Goal: Navigation & Orientation: Find specific page/section

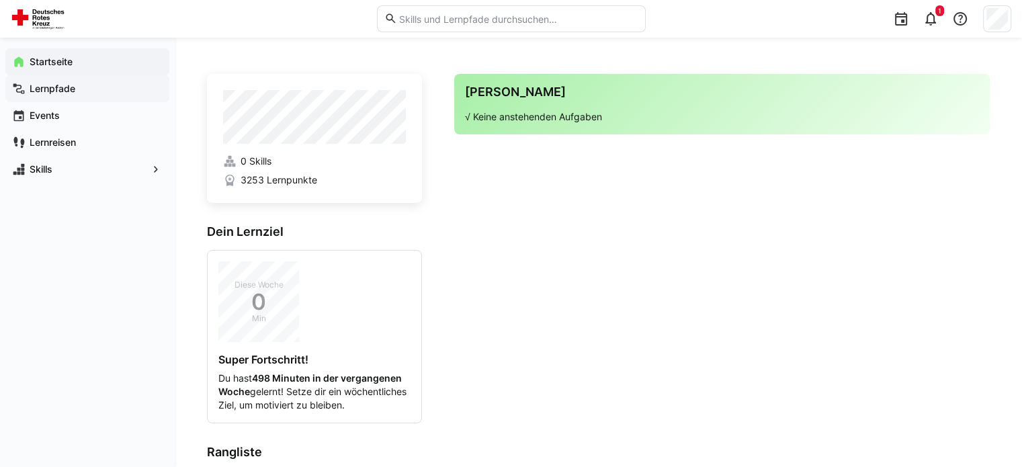
click at [0, 0] on app-navigation-label "Lernpfade" at bounding box center [0, 0] width 0 height 0
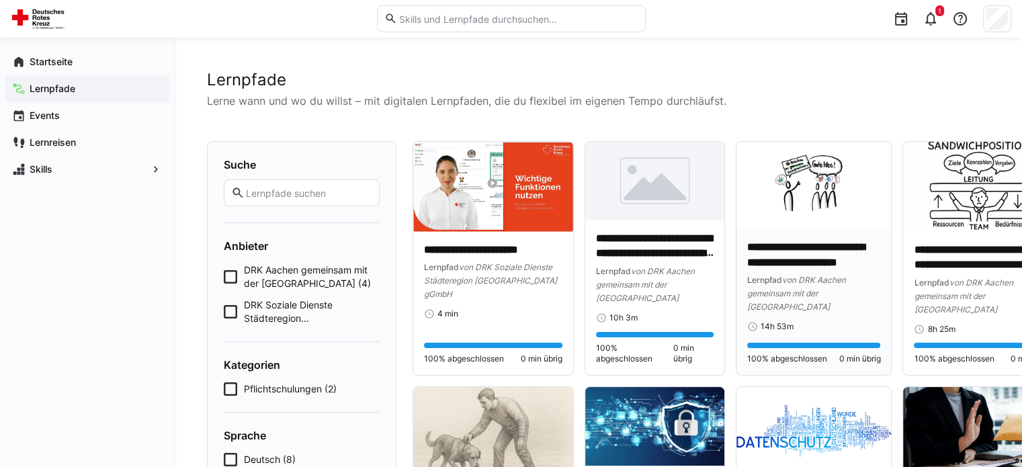
scroll to position [120, 0]
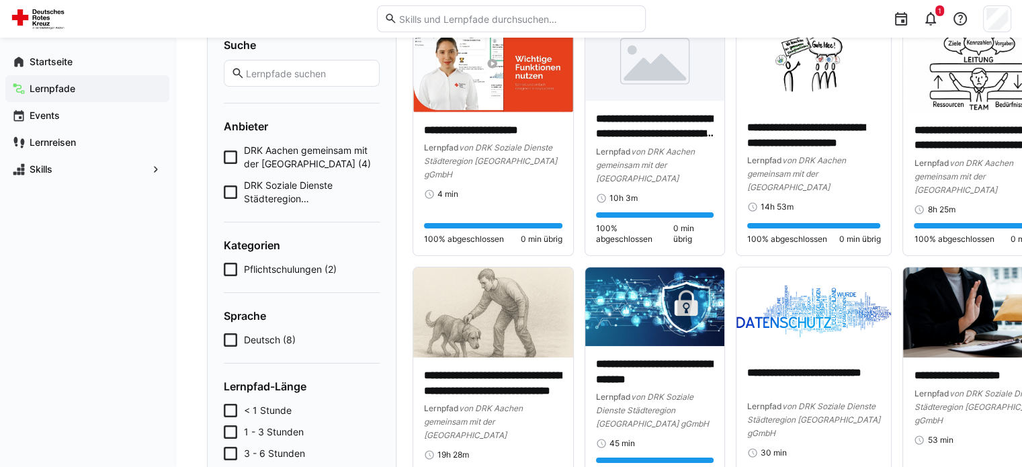
click at [271, 271] on span "Pflichtschulungen (2)" at bounding box center [290, 269] width 93 height 13
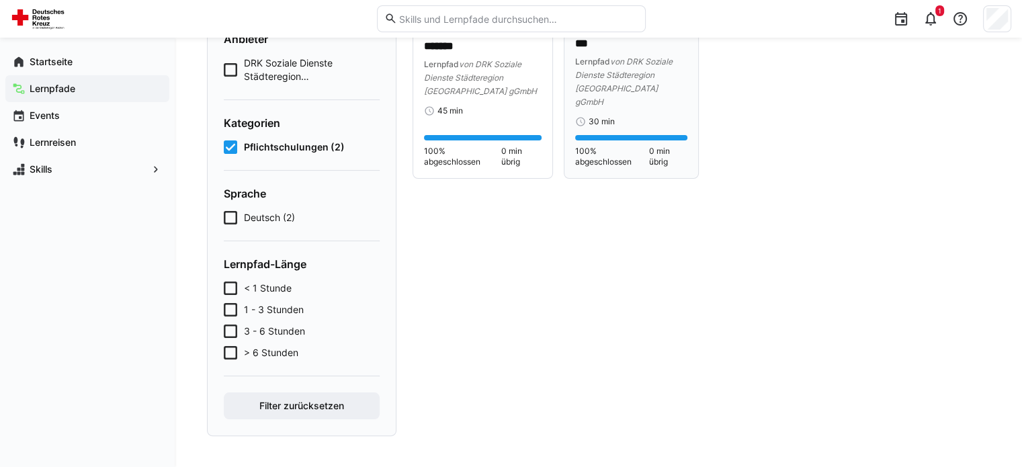
scroll to position [0, 0]
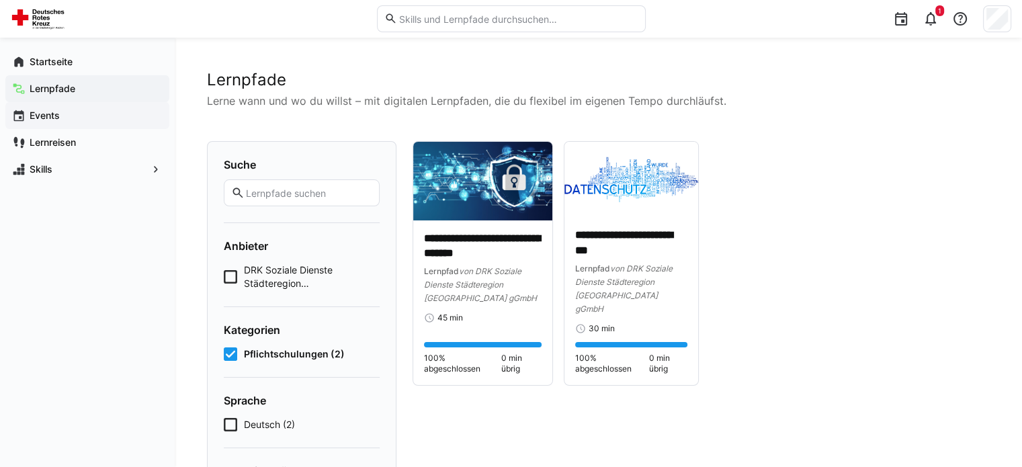
click at [69, 117] on span "Events" at bounding box center [95, 115] width 135 height 13
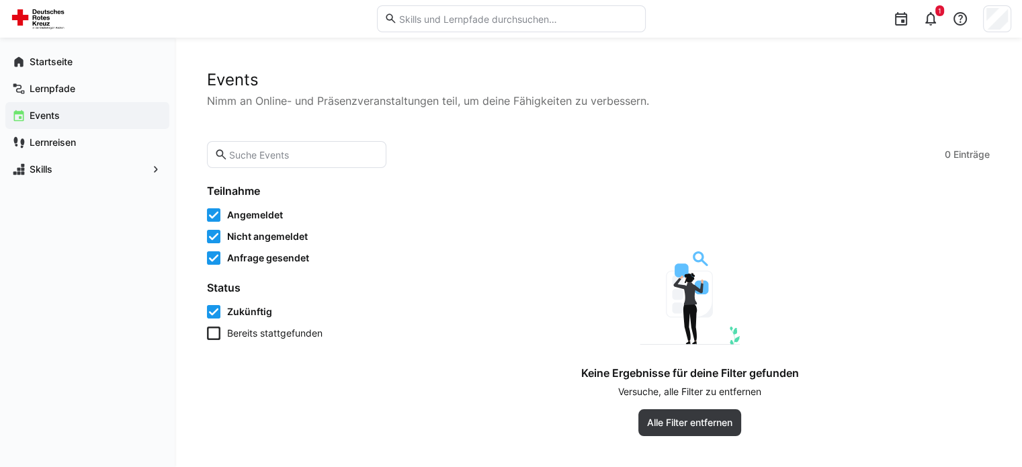
click at [265, 336] on span "Bereits stattgefunden" at bounding box center [274, 333] width 95 height 13
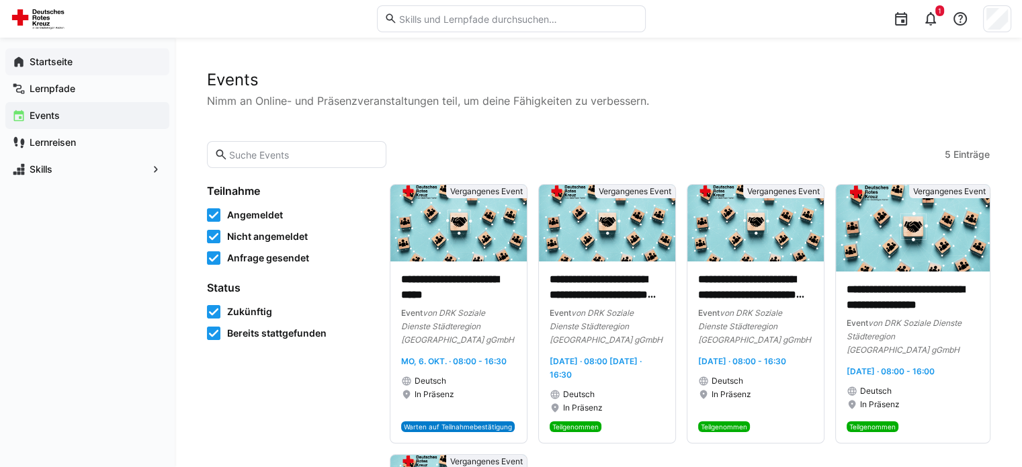
click at [46, 55] on span "Startseite" at bounding box center [95, 61] width 135 height 13
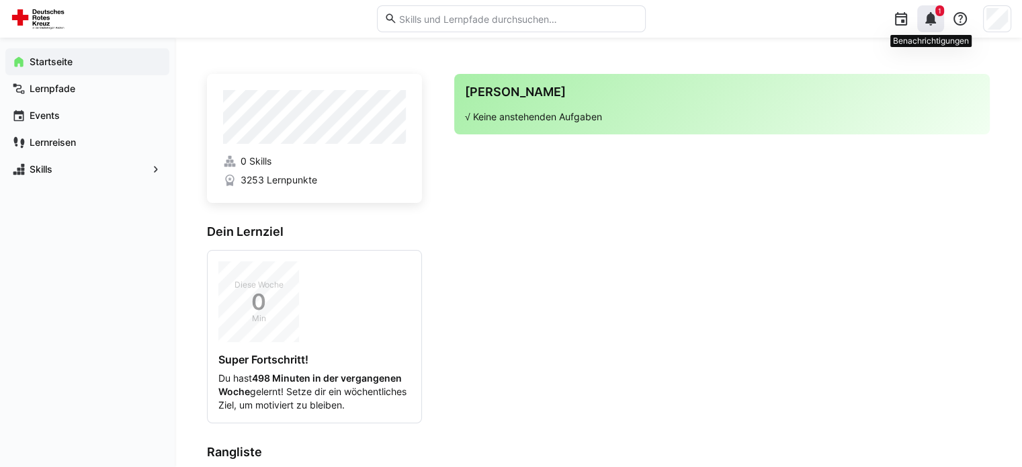
click at [934, 24] on eds-icon at bounding box center [931, 19] width 16 height 16
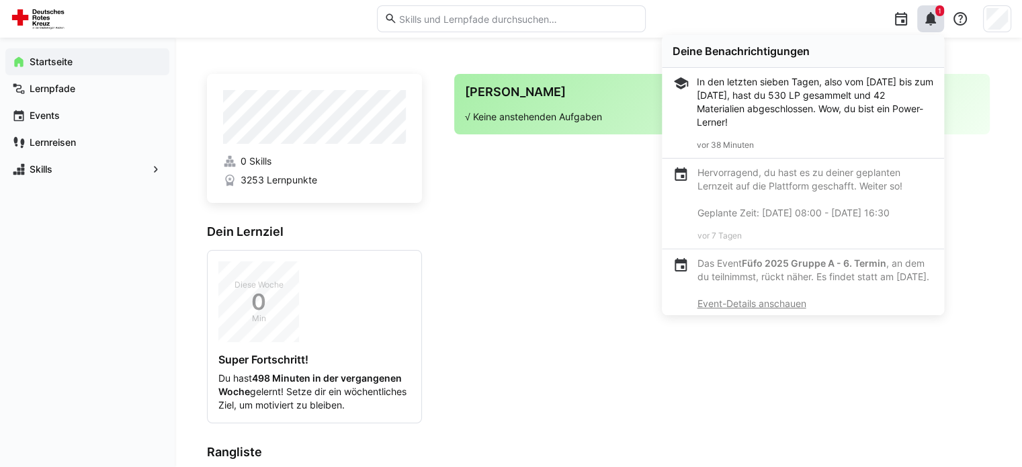
click at [760, 107] on div "In den letzten sieben Tagen, also vom [DATE] bis zum [DATE], hast du 530 LP ges…" at bounding box center [815, 102] width 237 height 54
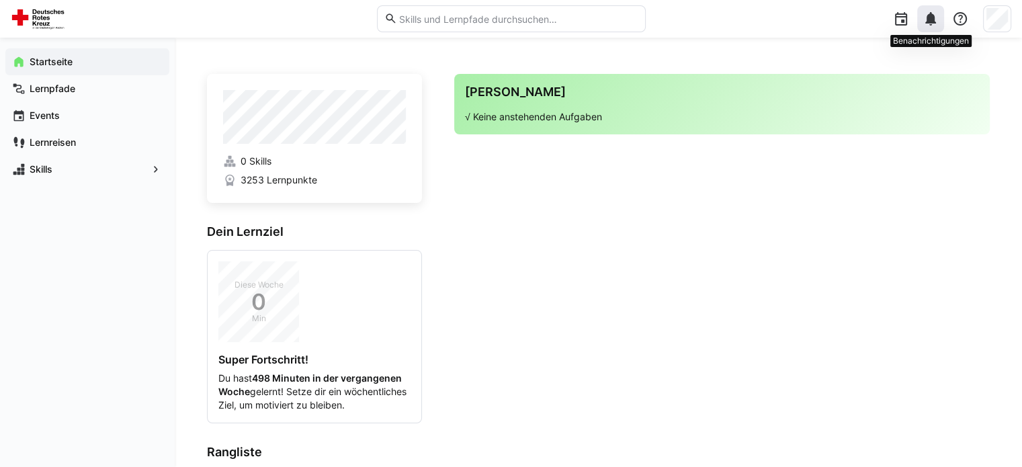
click at [927, 21] on eds-icon at bounding box center [931, 19] width 16 height 16
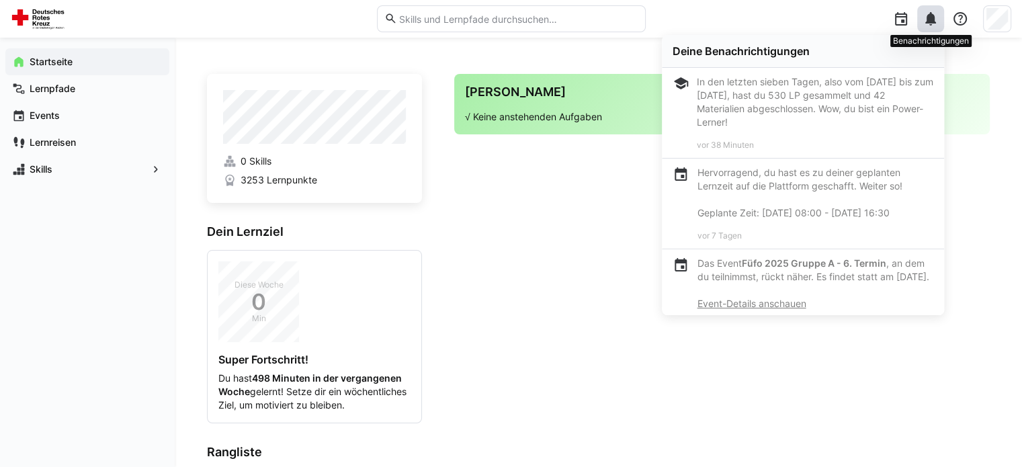
click at [929, 21] on eds-icon at bounding box center [931, 19] width 16 height 16
